Goal: Task Accomplishment & Management: Manage account settings

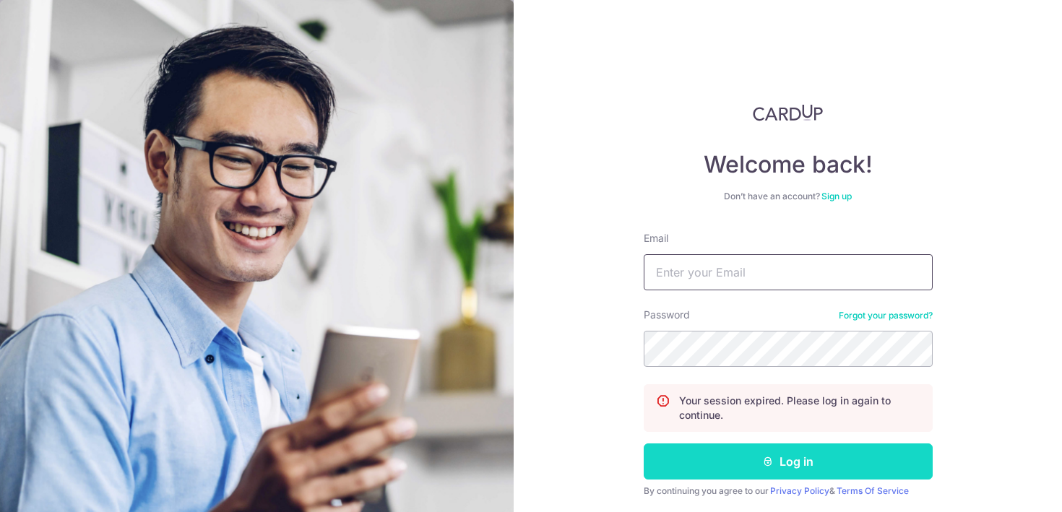
type input "[EMAIL_ADDRESS][DOMAIN_NAME]"
click at [775, 449] on button "Log in" at bounding box center [788, 461] width 289 height 36
click at [779, 462] on button "Log in" at bounding box center [788, 461] width 289 height 36
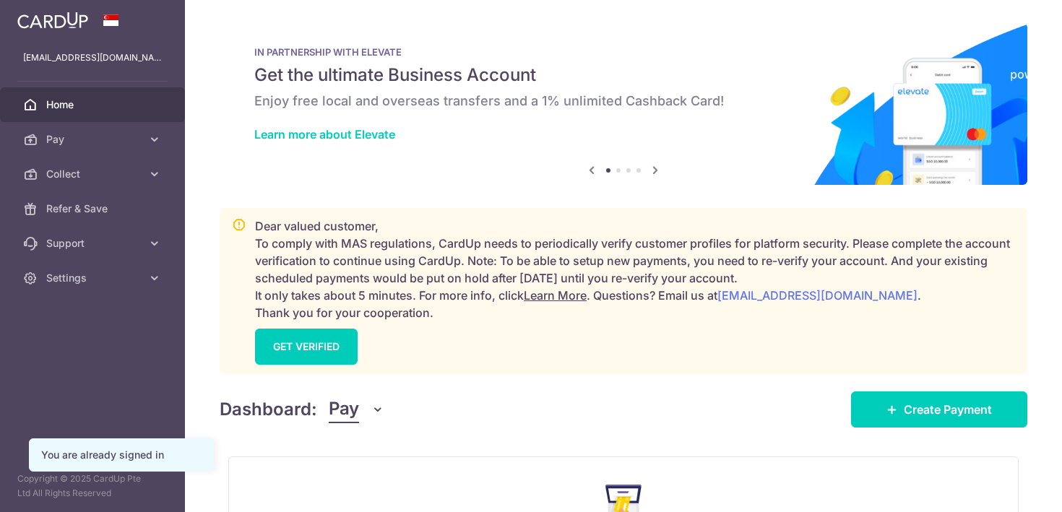
click at [365, 399] on button "Pay" at bounding box center [357, 409] width 56 height 27
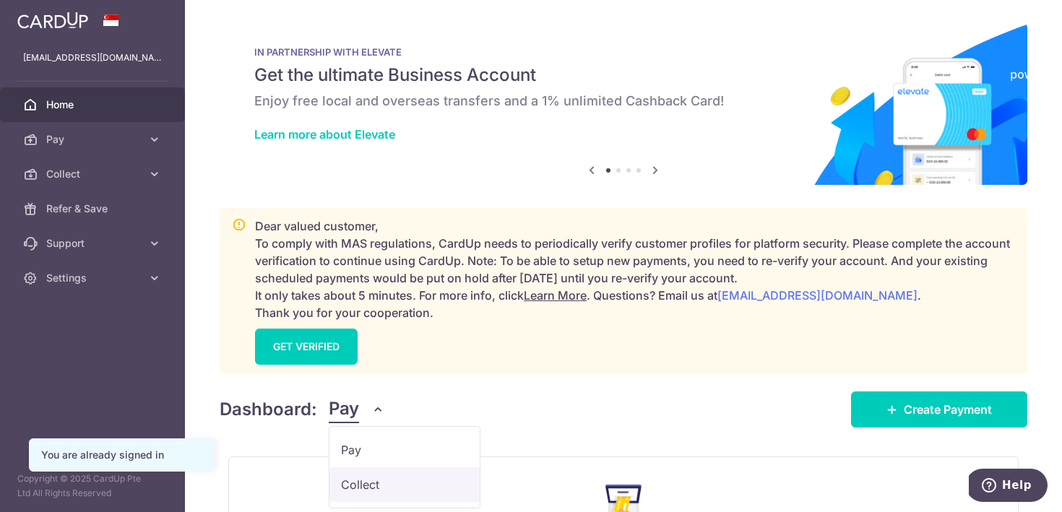
click at [350, 477] on link "Collect" at bounding box center [404, 484] width 150 height 35
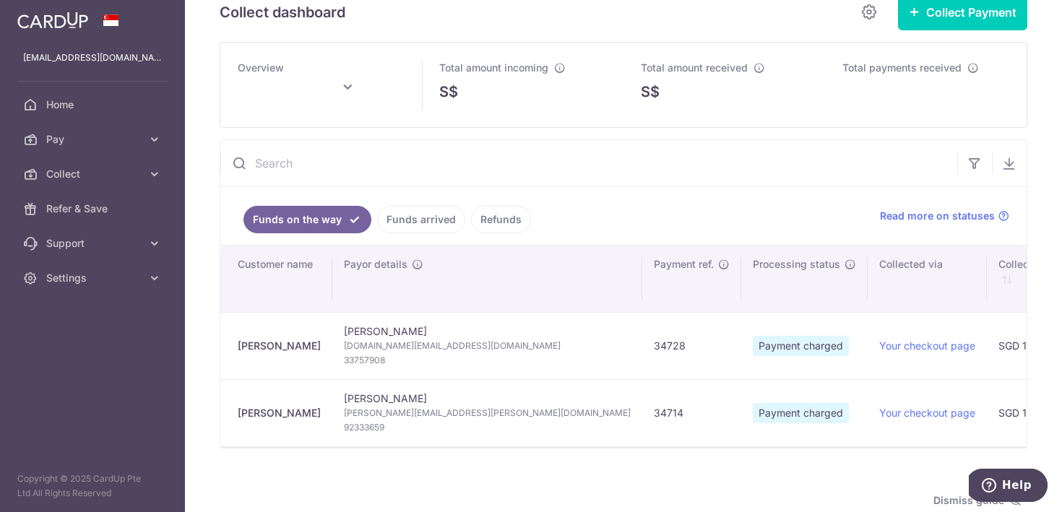
click at [379, 347] on span "ahmedh.re@outlook.com" at bounding box center [487, 346] width 287 height 14
click at [360, 355] on span "33757908" at bounding box center [487, 360] width 287 height 14
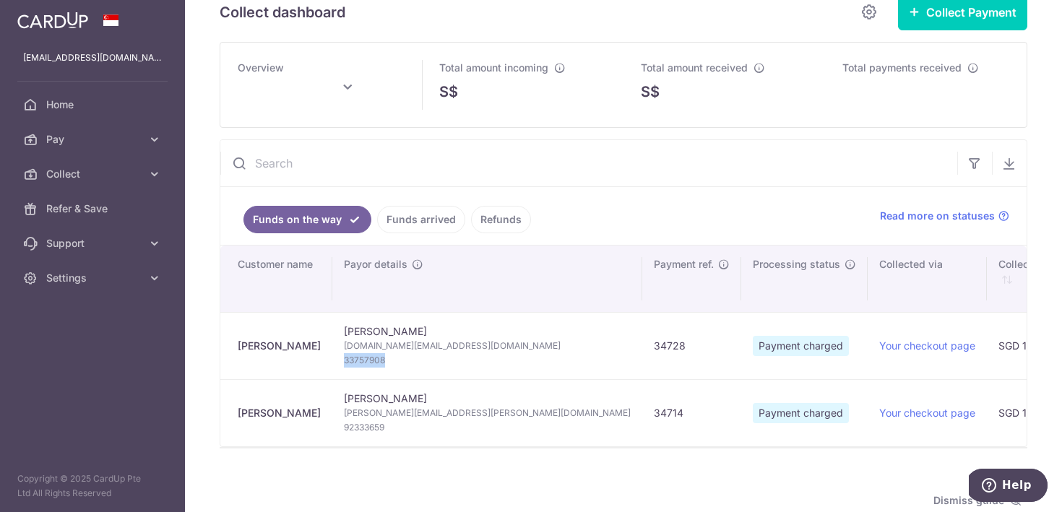
click at [360, 355] on span "33757908" at bounding box center [487, 360] width 287 height 14
click at [360, 314] on td "Hala Abdul Sater ahmedh.re@outlook.com 33757908" at bounding box center [487, 345] width 310 height 67
click at [360, 323] on td "Hala Abdul Sater ahmedh.re@outlook.com 33757908" at bounding box center [487, 345] width 310 height 67
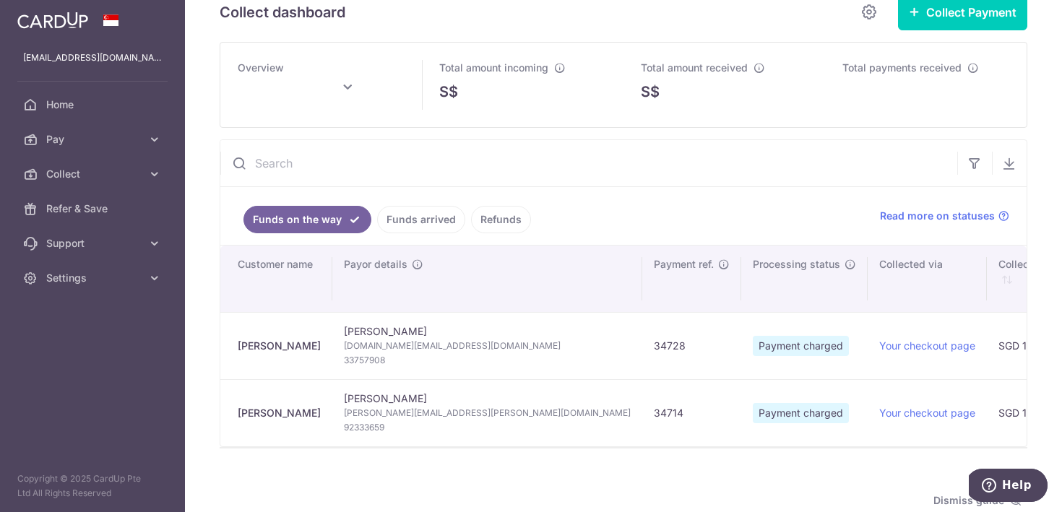
click at [360, 339] on span "ahmedh.re@outlook.com" at bounding box center [487, 346] width 287 height 14
click at [362, 325] on td "Hala Abdul Sater ahmedh.re@outlook.com 33757908" at bounding box center [487, 345] width 310 height 67
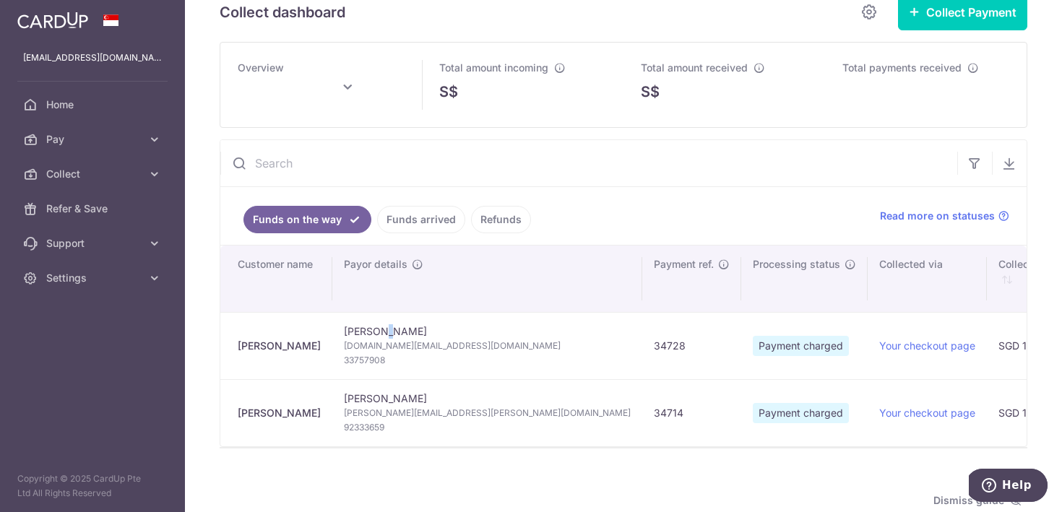
click at [362, 325] on td "Hala Abdul Sater ahmedh.re@outlook.com 33757908" at bounding box center [487, 345] width 310 height 67
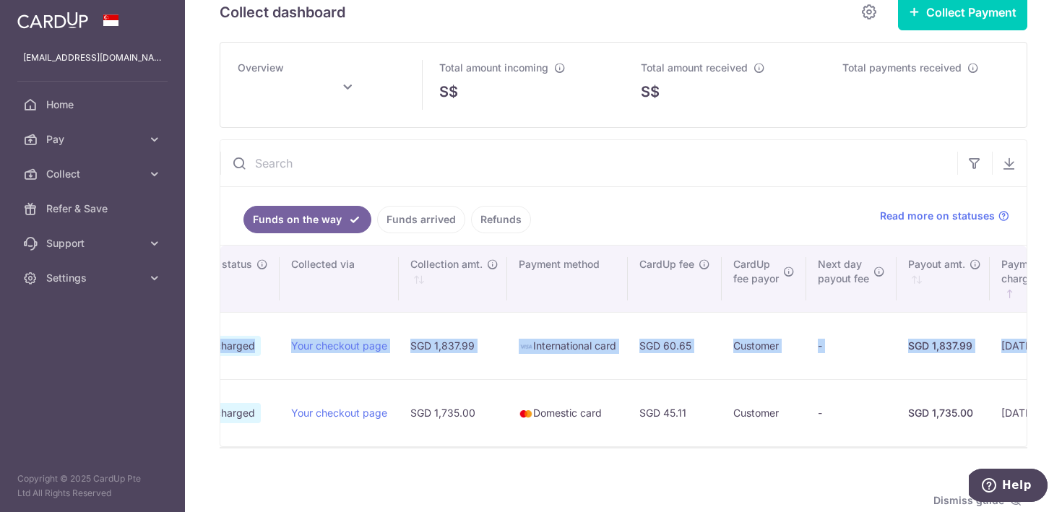
scroll to position [0, 776]
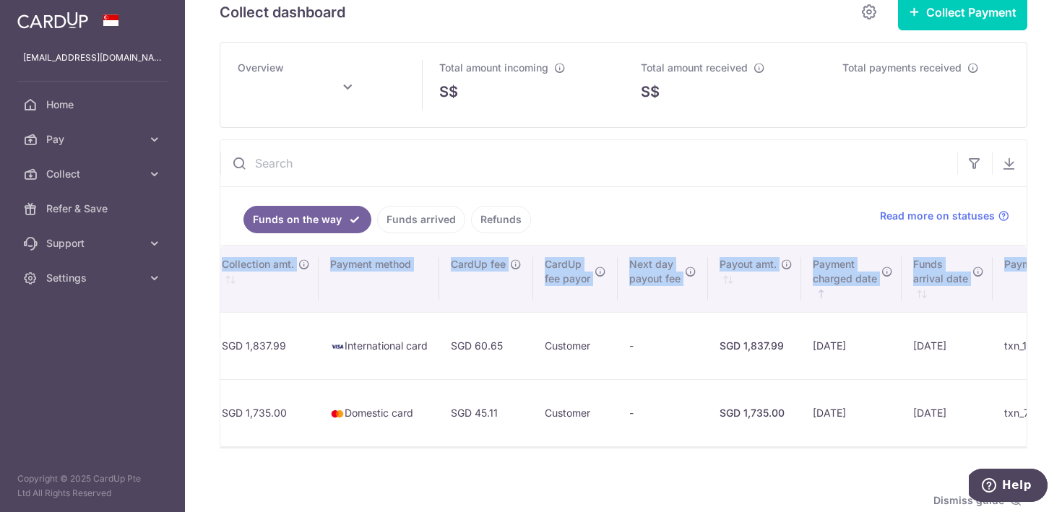
type input "August 2025"
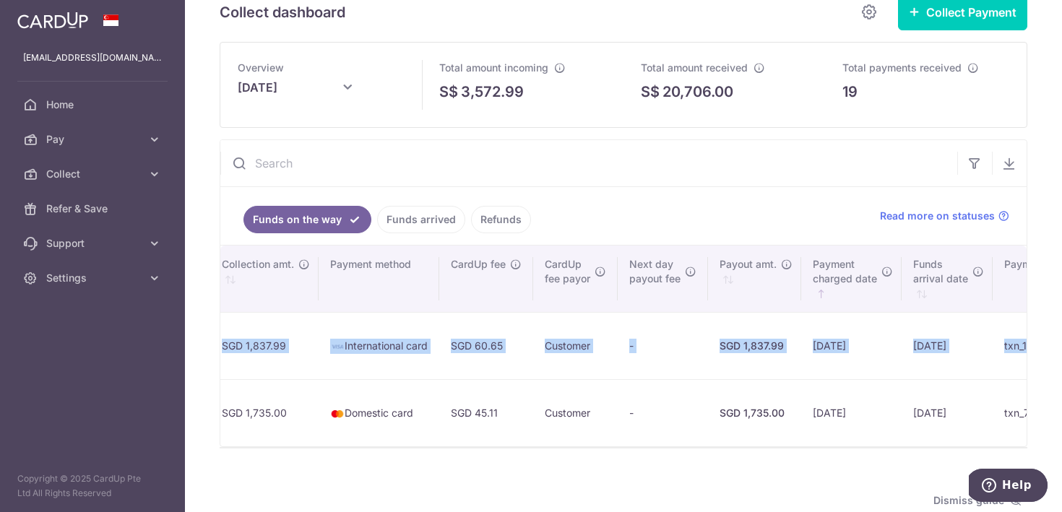
drag, startPoint x: 230, startPoint y: 336, endPoint x: 912, endPoint y: 355, distance: 682.1
click at [912, 355] on tr "Hala Abdul Sater Hala Abdul Sater ahmedh.re@outlook.com 33757908 34728 Payment …" at bounding box center [321, 345] width 1755 height 67
copy tr "Hala Abdul Sater Hala Abdul Sater ahmedh.re@outlook.com 33757908 34728 Payment …"
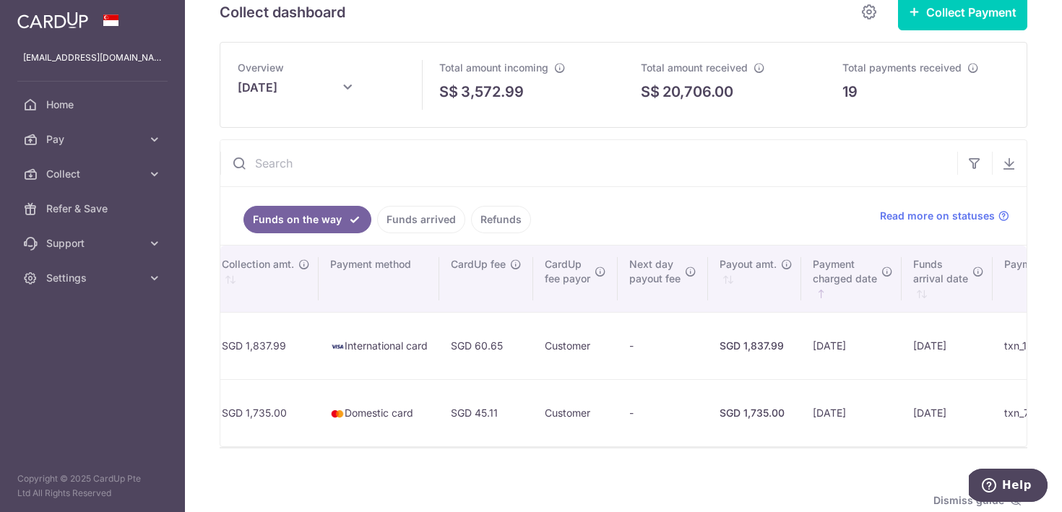
click at [618, 428] on td "-" at bounding box center [663, 412] width 90 height 67
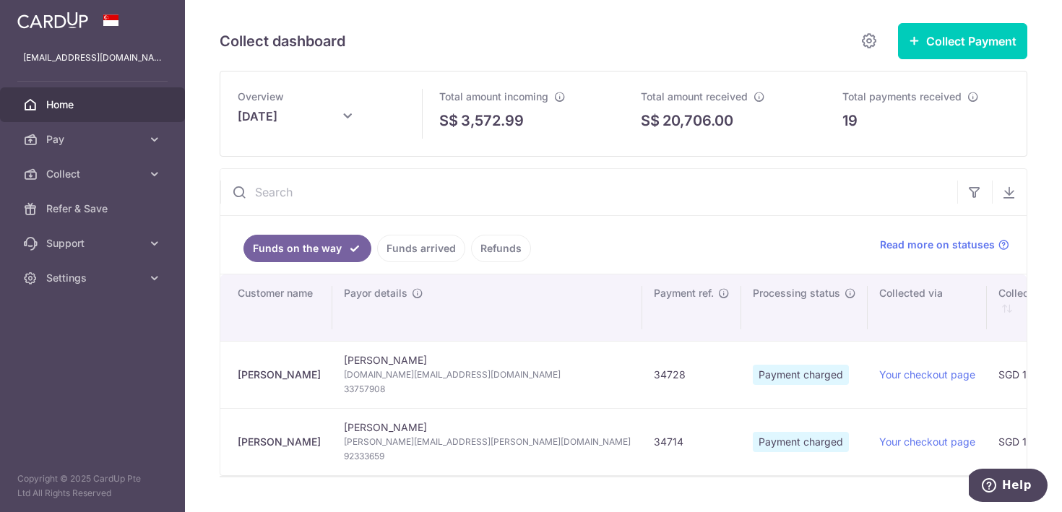
click at [66, 106] on span "Home" at bounding box center [93, 105] width 95 height 14
